Goal: Task Accomplishment & Management: Complete application form

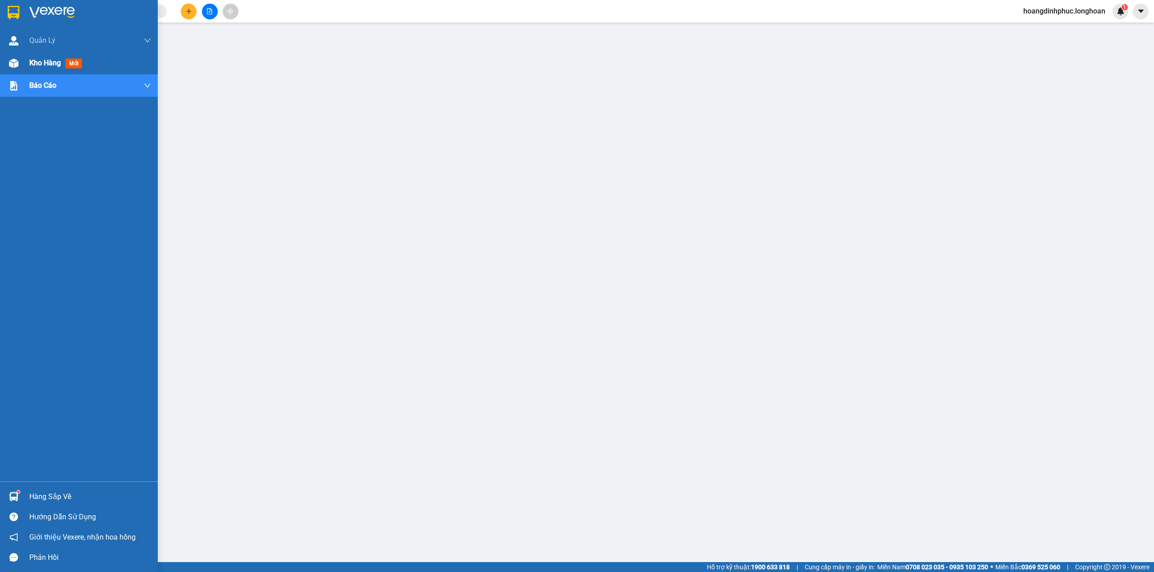
click at [5, 64] on div "Kho hàng mới" at bounding box center [79, 63] width 158 height 23
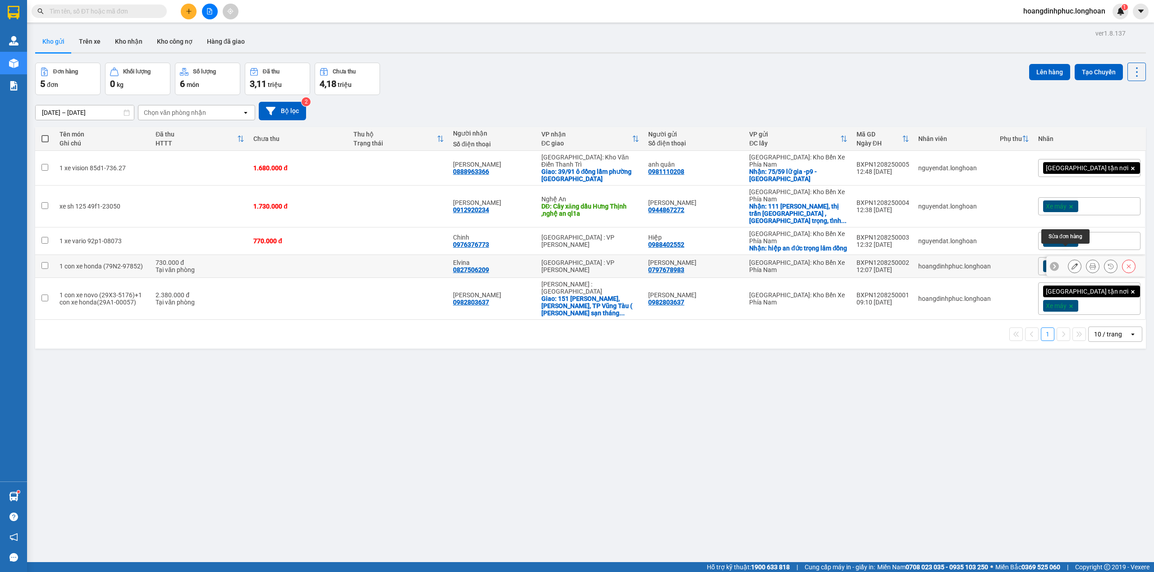
click at [1071, 263] on icon at bounding box center [1074, 266] width 6 height 6
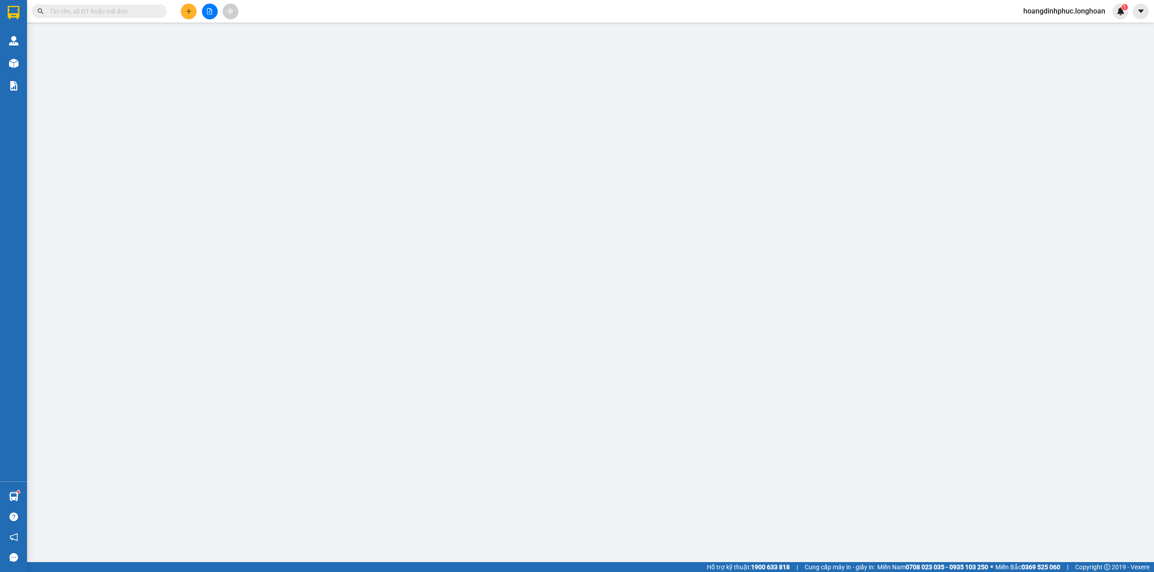
type input "0797678983"
type input "[PERSON_NAME]"
type input "0827506209"
type input "Elvina"
type input "1 chìa khóa quấn tay lái + 1 cavet+1 giấy tờ mua bán xe để cốp xe"
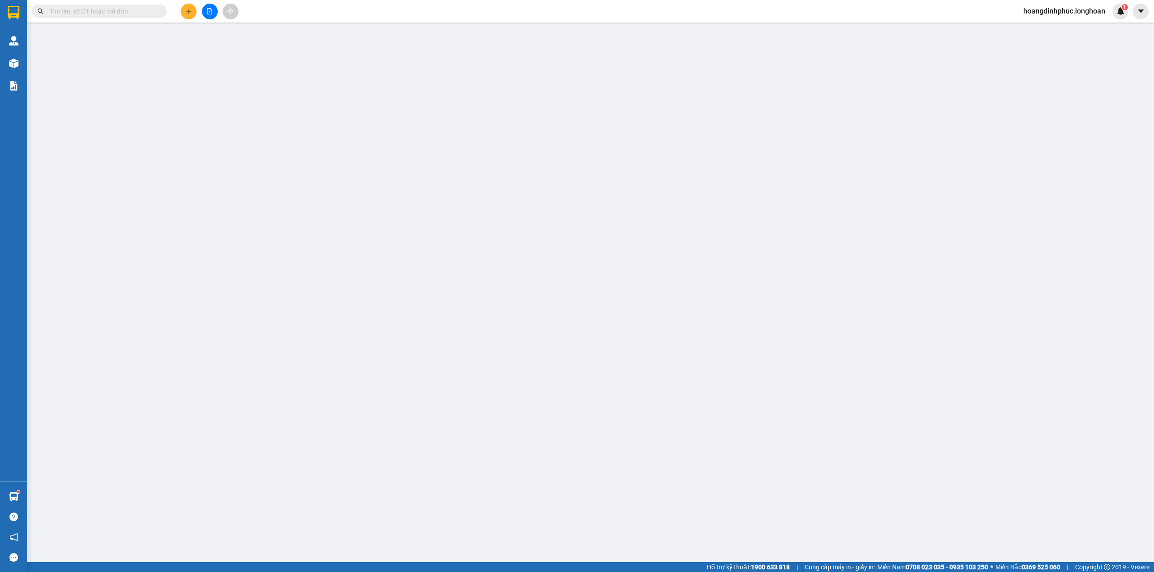
type input "730.000"
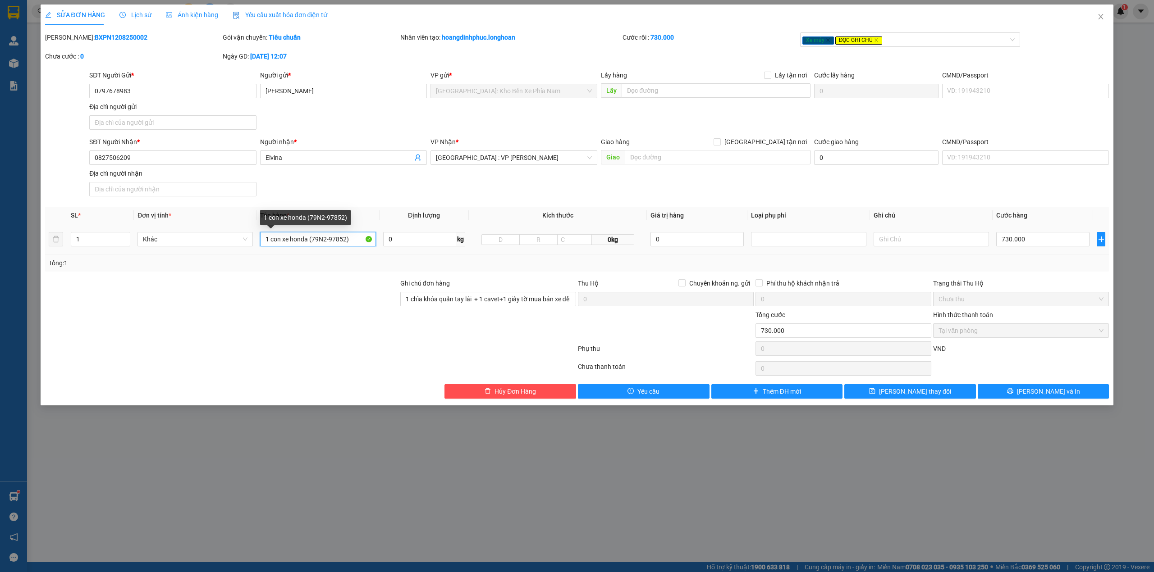
click at [307, 240] on input "1 con xe honda (79N2-97852)" at bounding box center [317, 239] width 115 height 14
type input "1 con xe AB (79N2-97852)"
click at [996, 397] on button "[PERSON_NAME] và In" at bounding box center [1044, 391] width 132 height 14
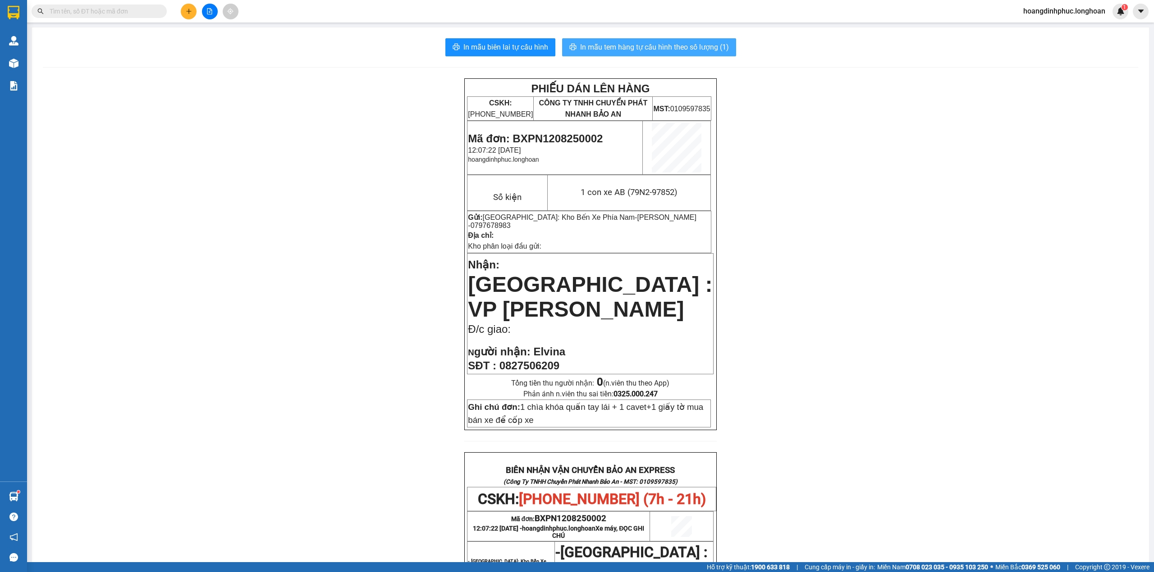
click at [688, 53] on span "In mẫu tem hàng tự cấu hình theo số lượng (1)" at bounding box center [654, 46] width 149 height 11
click at [192, 15] on button at bounding box center [189, 12] width 16 height 16
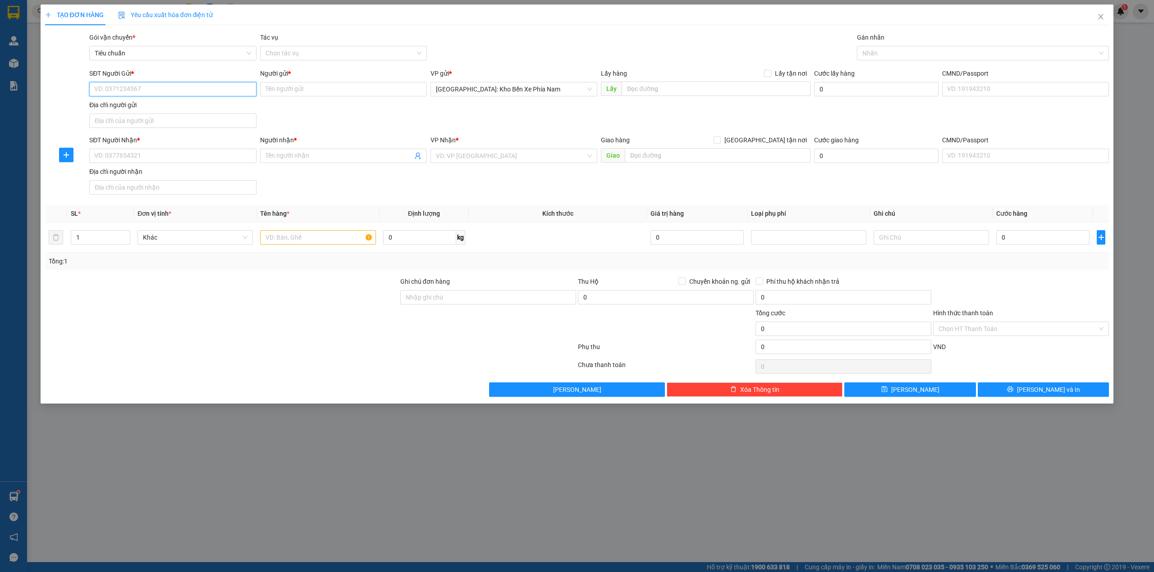
click at [168, 92] on input "SĐT Người Gửi *" at bounding box center [172, 89] width 167 height 14
type input "0775999793"
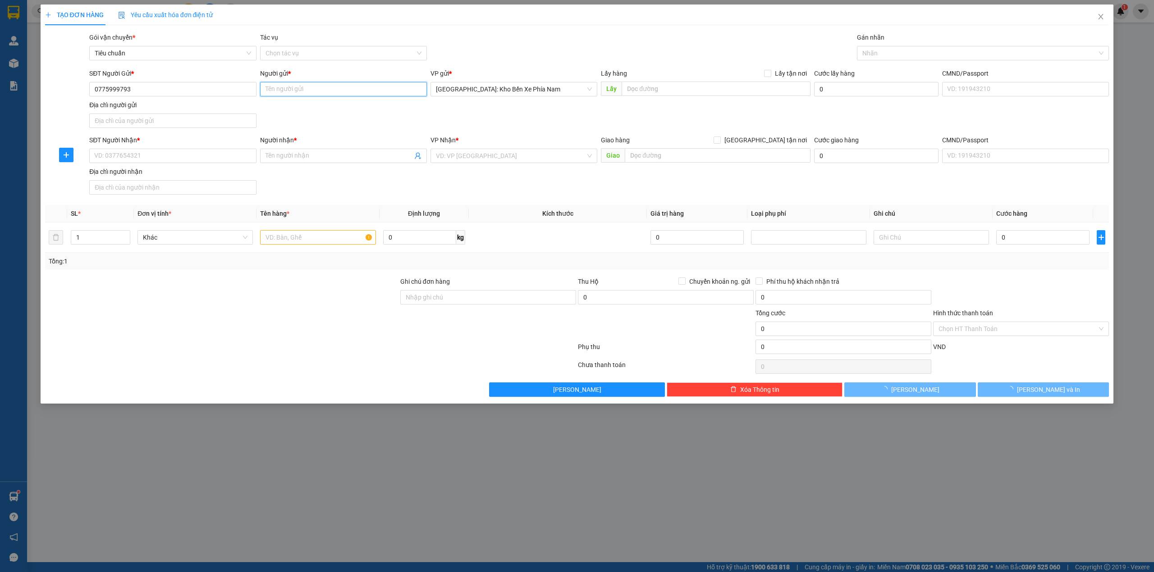
click at [333, 82] on input "Người gửi *" at bounding box center [343, 89] width 167 height 14
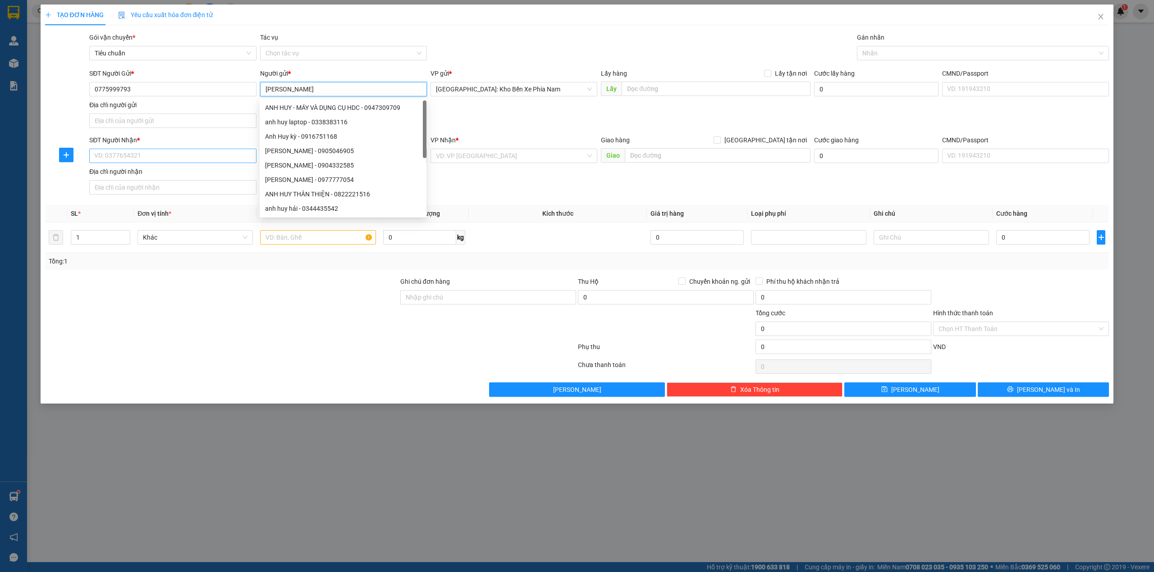
type input "[PERSON_NAME]"
click at [185, 160] on input "SĐT Người Nhận *" at bounding box center [172, 156] width 167 height 14
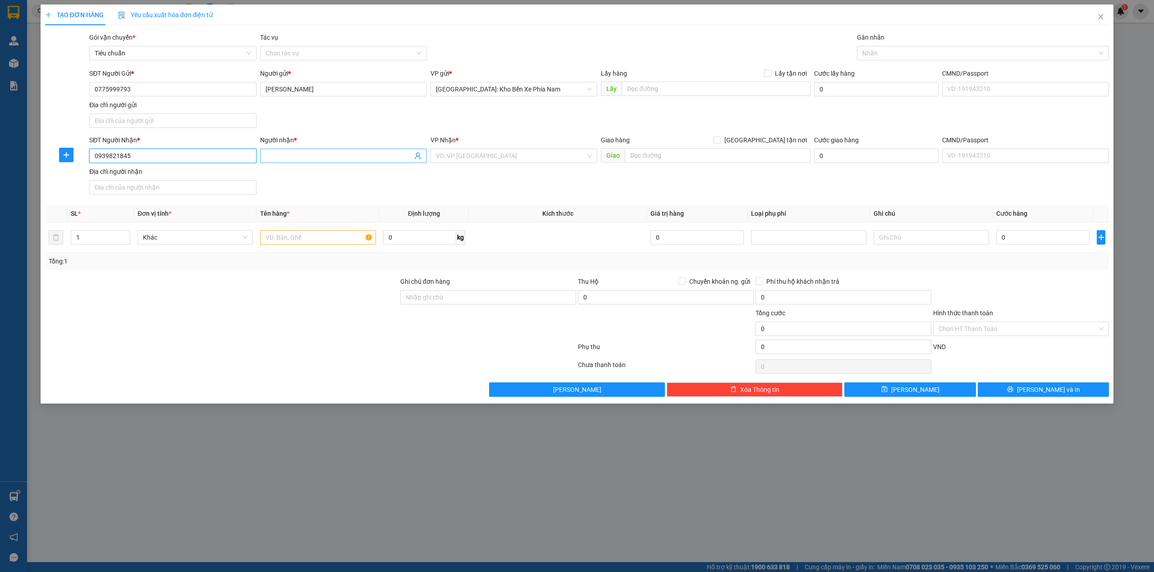
type input "0939821845"
click at [291, 159] on input "Người nhận *" at bounding box center [338, 156] width 147 height 10
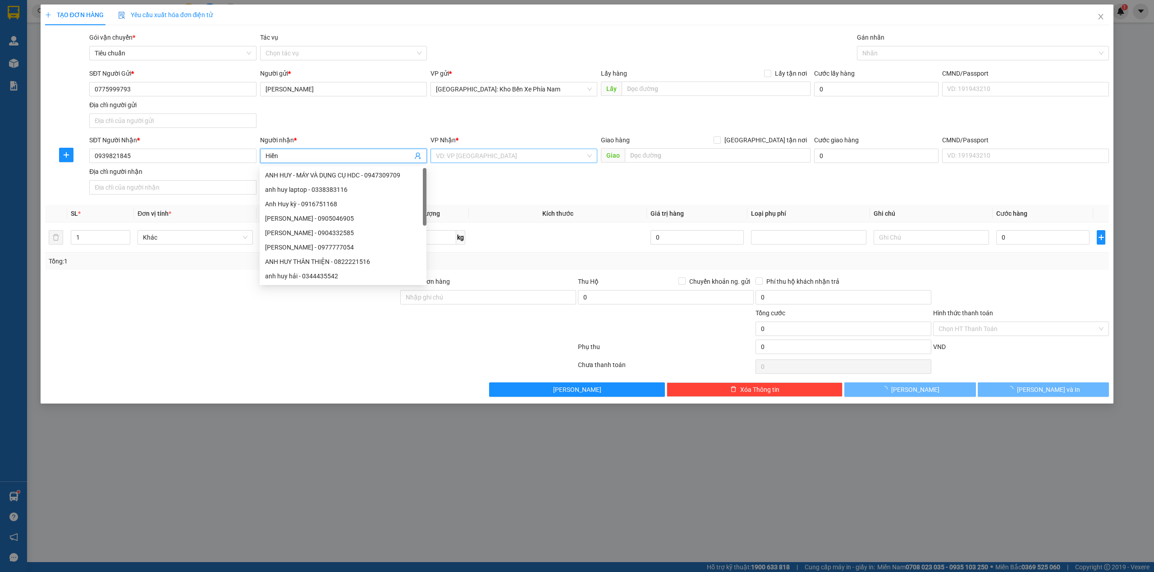
type input "Hiền"
click at [469, 160] on input "search" at bounding box center [511, 156] width 150 height 14
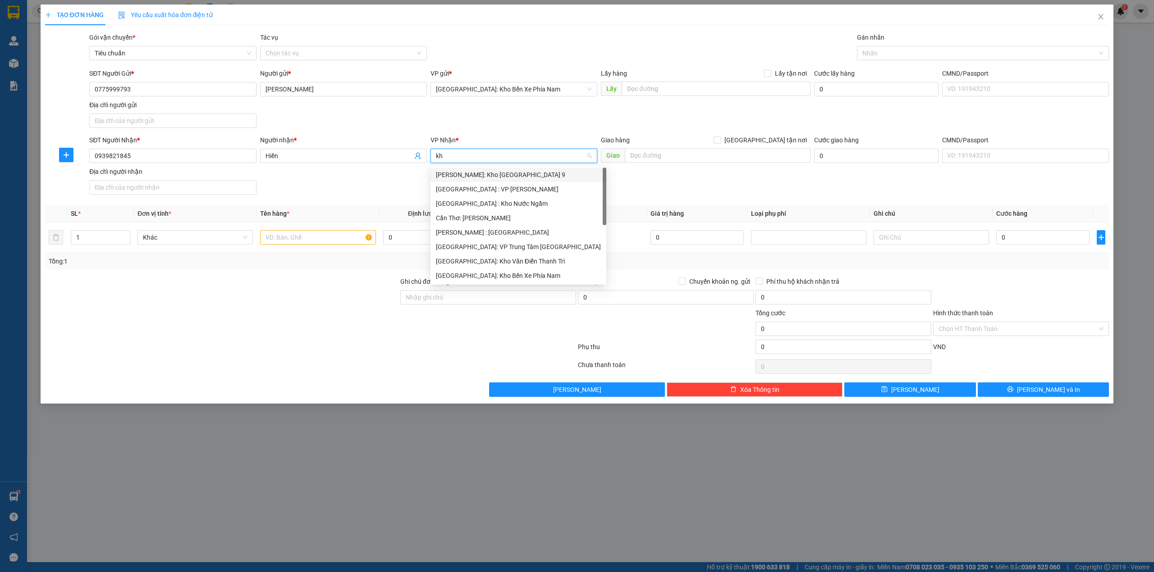
type input "kho"
click at [509, 220] on div "[PERSON_NAME] : [GEOGRAPHIC_DATA]" at bounding box center [514, 218] width 156 height 10
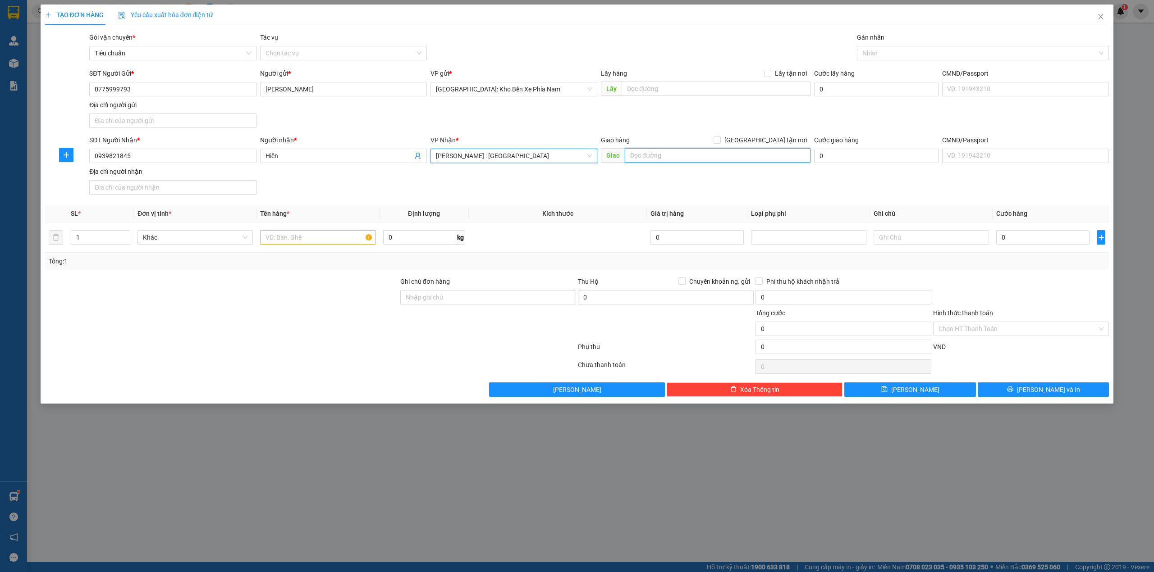
click at [643, 157] on input "text" at bounding box center [718, 155] width 186 height 14
type input "số 3 lê lợi P Long Khánh Đồng Nai"
click at [770, 139] on span "[GEOGRAPHIC_DATA] tận nơi" at bounding box center [766, 140] width 90 height 10
click at [720, 139] on input "[GEOGRAPHIC_DATA] tận nơi" at bounding box center [716, 140] width 6 height 6
checkbox input "true"
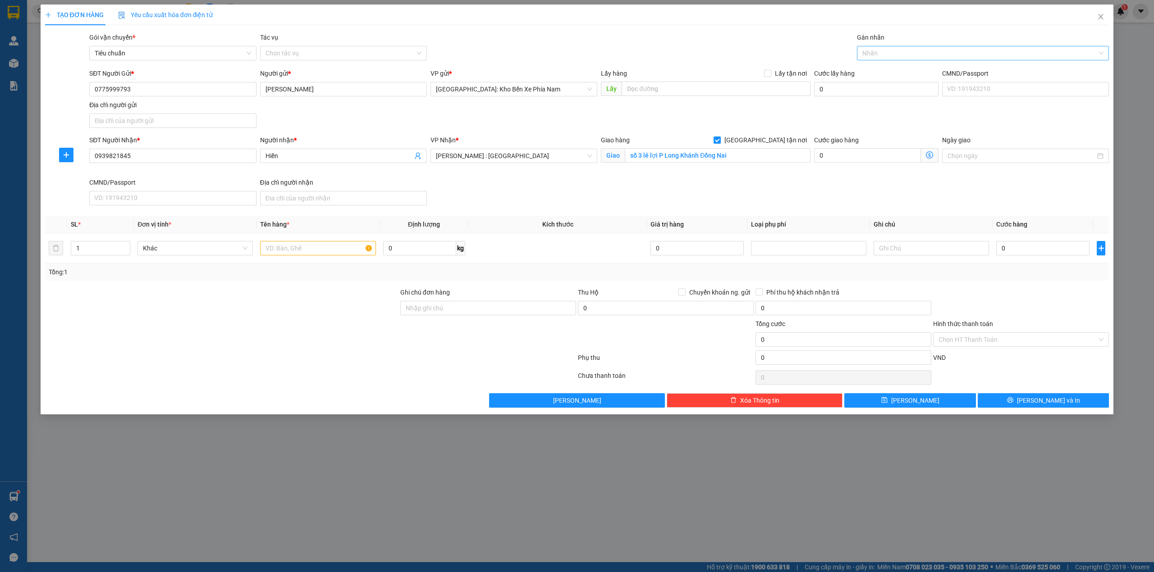
click at [875, 58] on div at bounding box center [978, 53] width 239 height 11
type input "g"
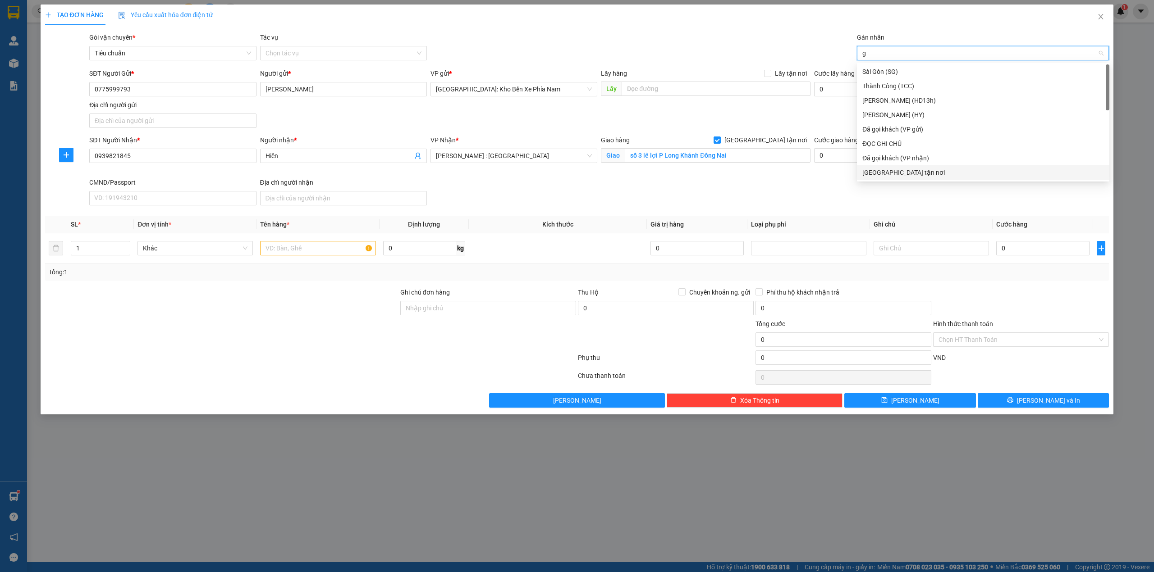
click at [887, 170] on div "[GEOGRAPHIC_DATA] tận nơi" at bounding box center [983, 173] width 242 height 10
click at [731, 55] on div "Gói vận chuyển * Tiêu chuẩn Tác vụ Chọn tác vụ Gán nhãn Giao tận nơi" at bounding box center [598, 48] width 1023 height 32
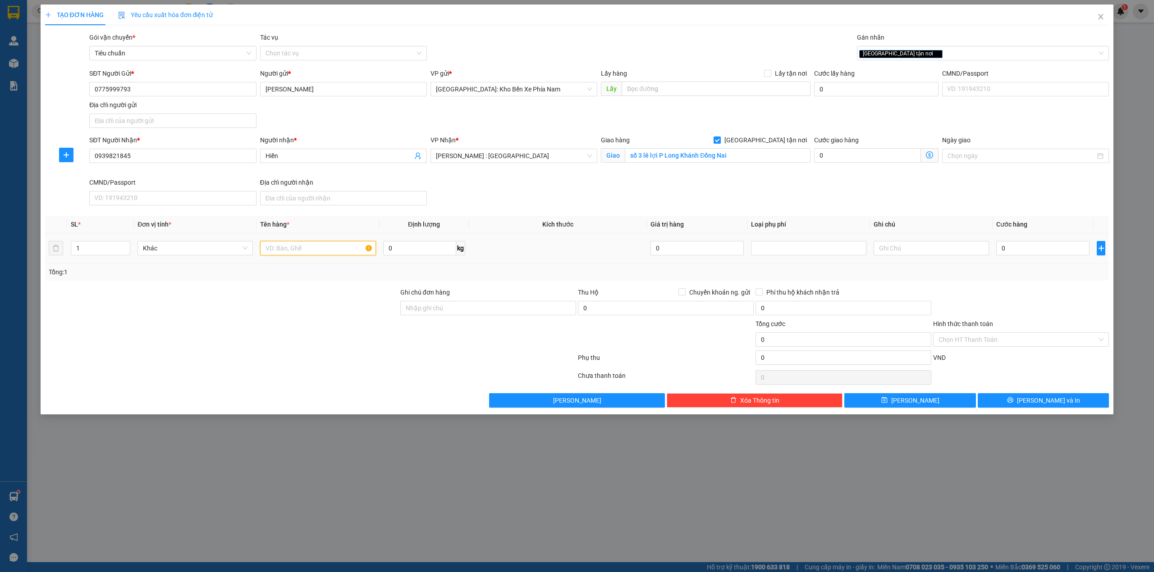
click at [294, 253] on input "text" at bounding box center [317, 248] width 115 height 14
type input "1 kiện giấy hàng bánh trung thu"
click at [455, 314] on input "Ghi chú đơn hàng" at bounding box center [488, 308] width 176 height 14
type input "xin nhẹ tay-nhận nguyện kiện giao nguyên kienj-hư vỡ không đền"
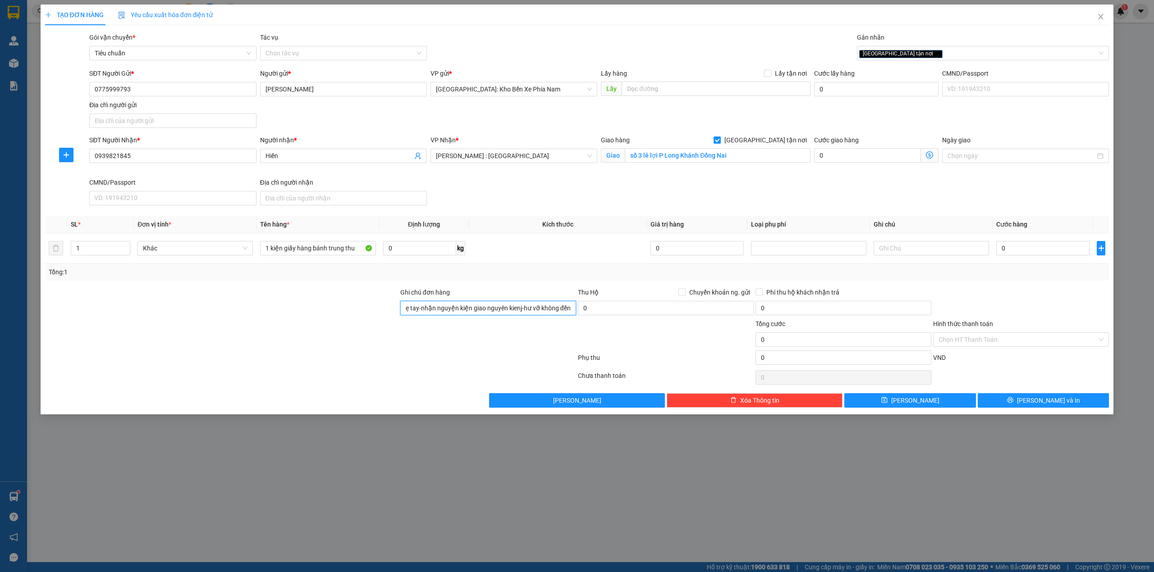
scroll to position [0, 0]
click at [1010, 256] on input "0" at bounding box center [1042, 248] width 93 height 14
type input "8"
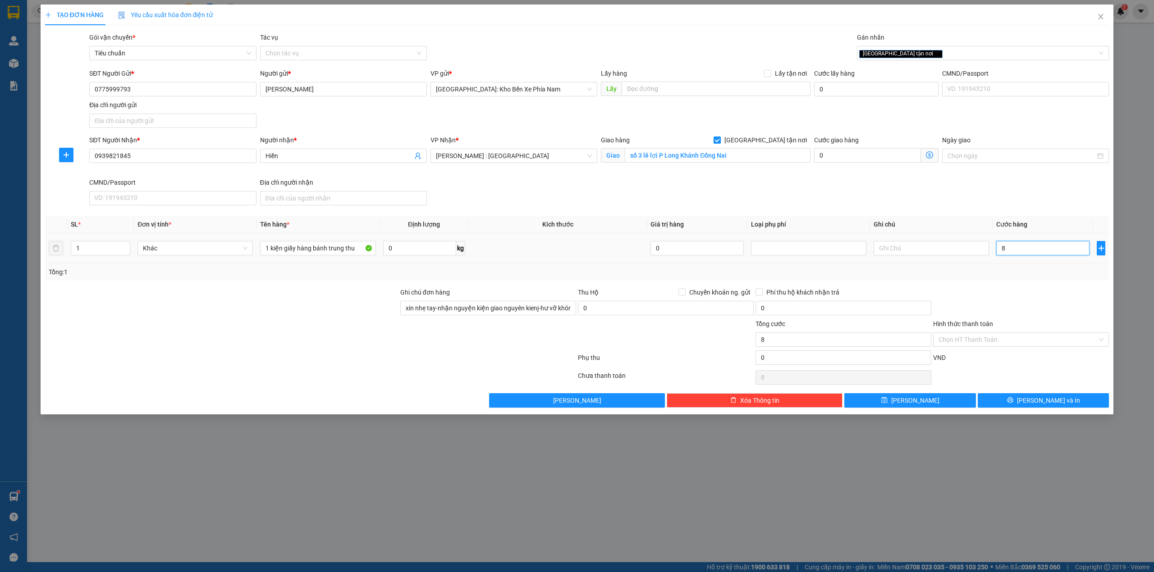
type input "80"
type input "800"
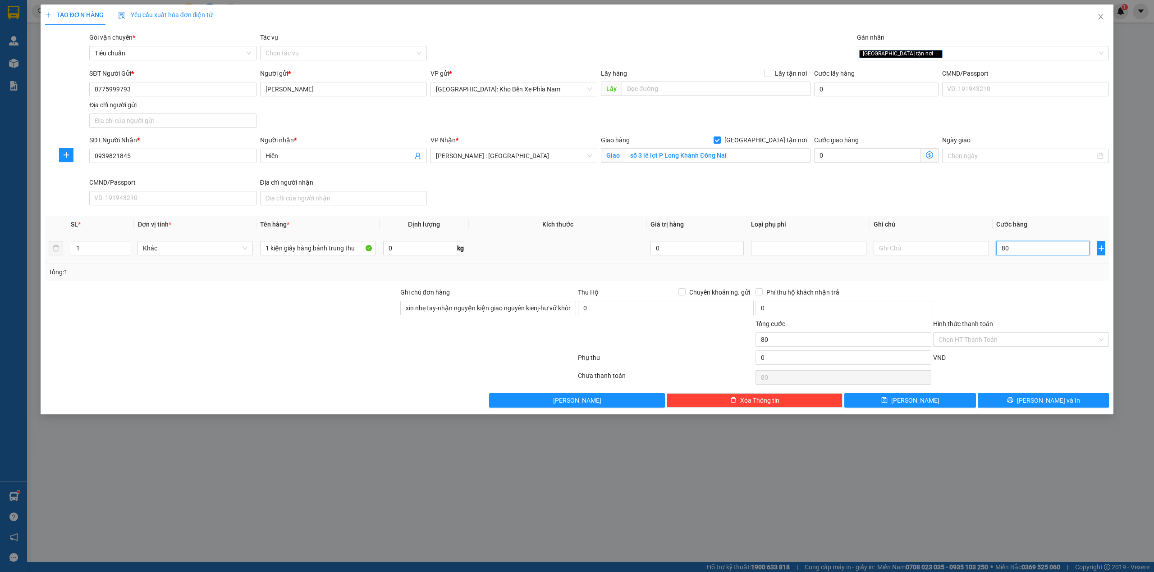
type input "800"
type input "8.000"
type input "80.000"
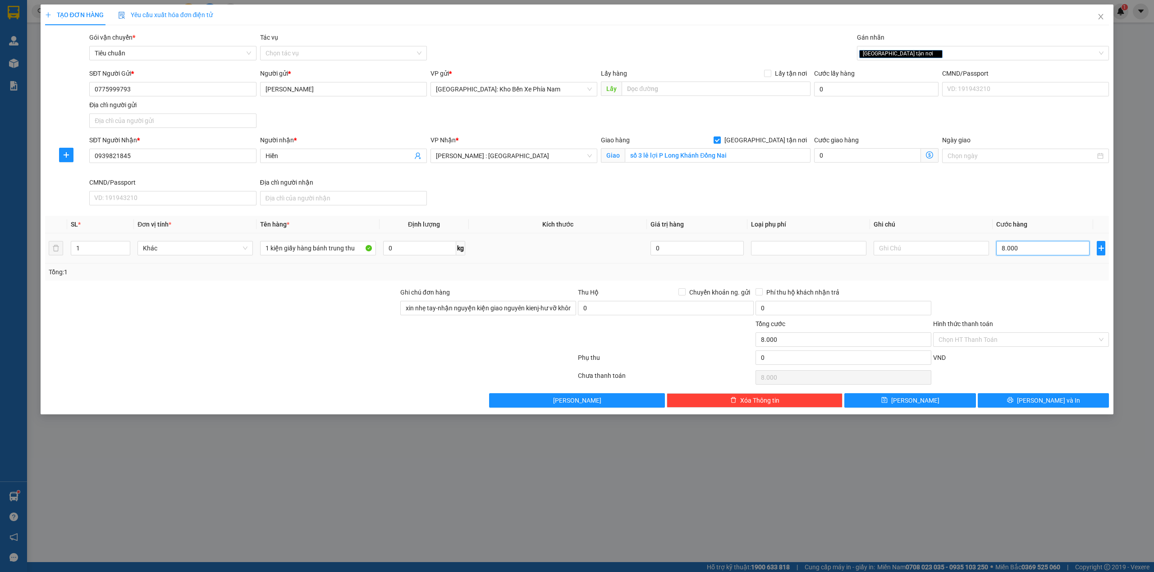
type input "80.000"
click at [1044, 400] on span "[PERSON_NAME] và In" at bounding box center [1048, 401] width 63 height 10
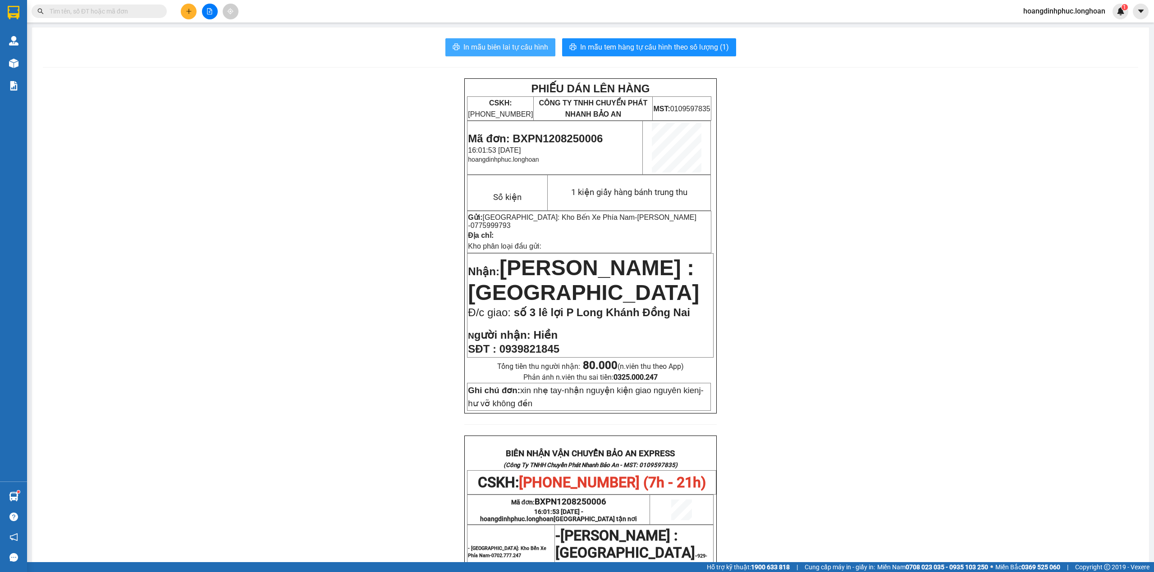
click at [520, 51] on span "In mẫu biên lai tự cấu hình" at bounding box center [505, 46] width 85 height 11
click at [616, 44] on span "In mẫu tem hàng tự cấu hình theo số lượng (1)" at bounding box center [654, 46] width 149 height 11
click at [617, 42] on span "In mẫu tem hàng tự cấu hình theo số lượng (1)" at bounding box center [654, 46] width 149 height 11
